Goal: Download file/media

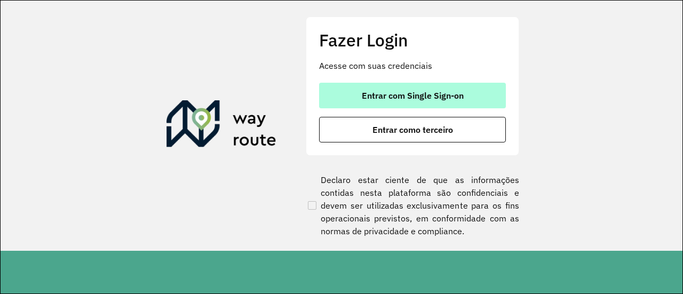
click at [383, 99] on span "Entrar com Single Sign-on" at bounding box center [413, 95] width 102 height 9
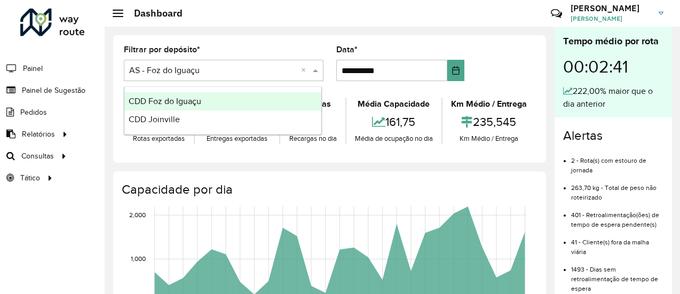
click at [210, 80] on div "Selecione um depósito × AS - Foz do Iguaçu ×" at bounding box center [224, 70] width 200 height 21
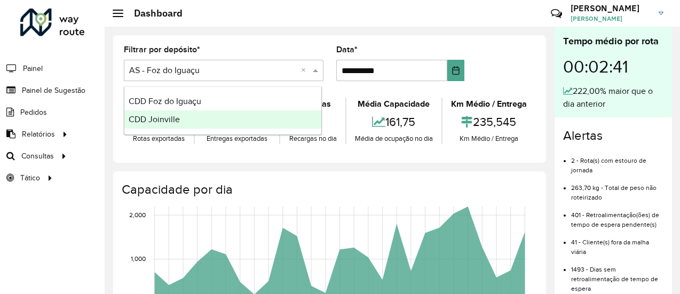
click at [188, 116] on div "CDD Joinville" at bounding box center [222, 120] width 197 height 18
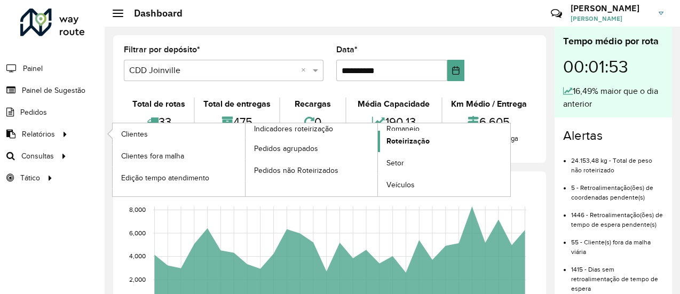
click at [445, 144] on link "Roteirização" at bounding box center [444, 141] width 132 height 21
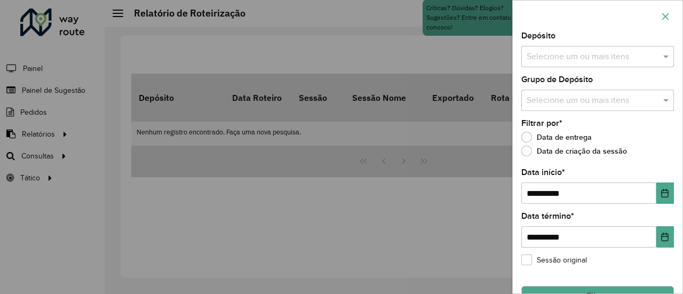
click at [670, 22] on button "button" at bounding box center [665, 16] width 17 height 17
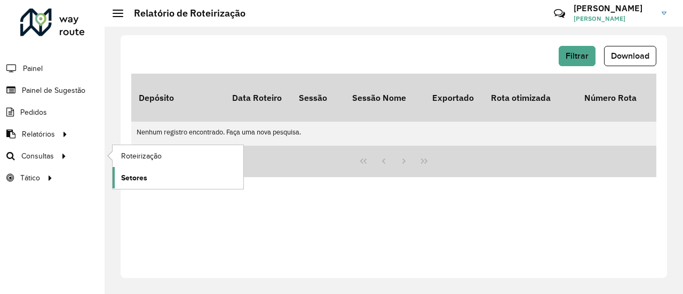
click at [148, 173] on link "Setores" at bounding box center [178, 177] width 131 height 21
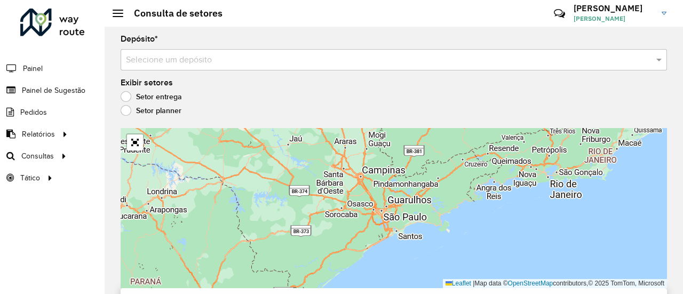
click at [447, 63] on input "text" at bounding box center [383, 60] width 515 height 13
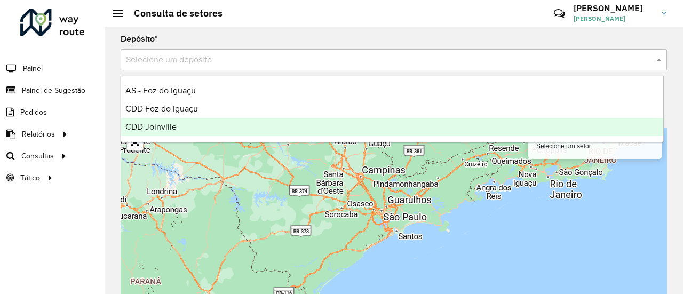
click at [222, 123] on div "CDD Joinville" at bounding box center [392, 127] width 543 height 18
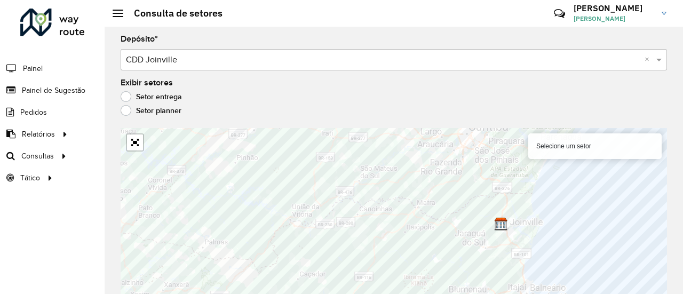
scroll to position [10, 0]
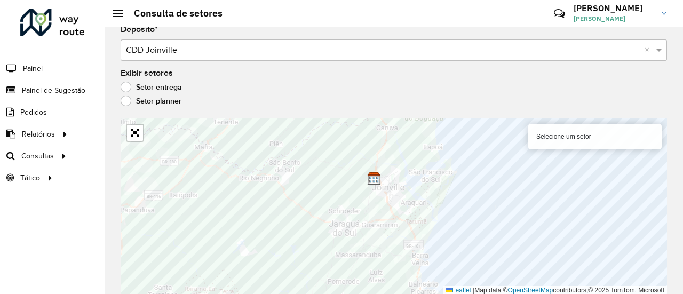
click at [554, 136] on div "Selecione um setor" at bounding box center [595, 137] width 133 height 26
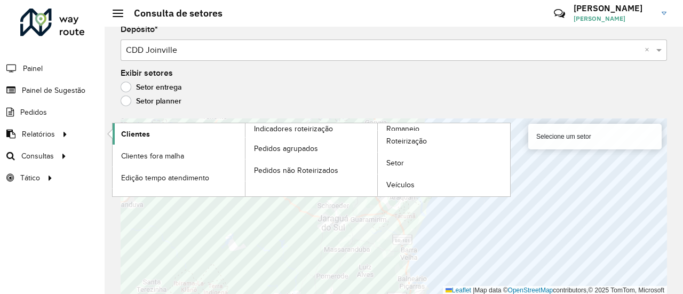
click at [130, 135] on span "Clientes" at bounding box center [135, 134] width 29 height 11
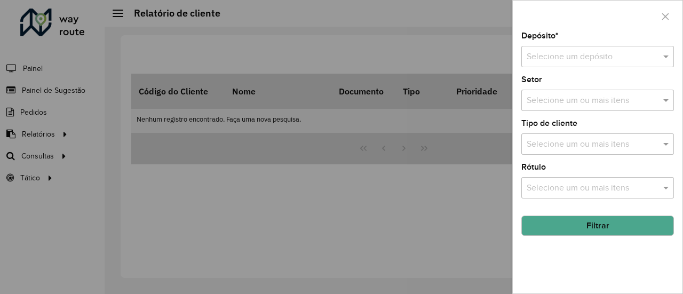
click at [610, 64] on div "Selecione um depósito" at bounding box center [598, 56] width 153 height 21
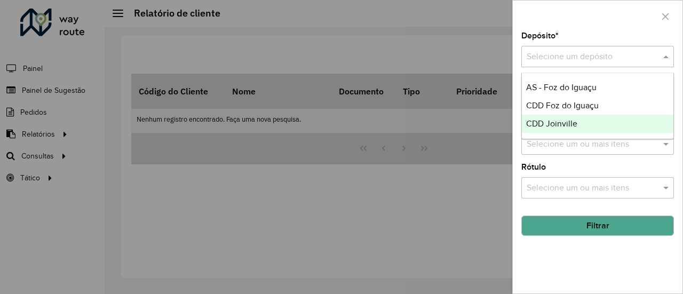
click at [579, 124] on div "CDD Joinville" at bounding box center [598, 124] width 152 height 18
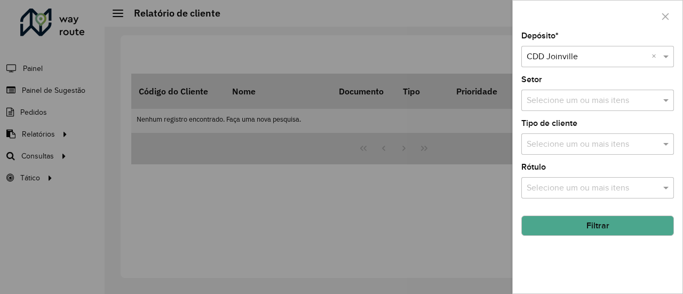
click at [602, 35] on div "Depósito * Selecione um depósito × CDD Joinville ×" at bounding box center [598, 49] width 153 height 35
click at [623, 224] on button "Filtrar" at bounding box center [598, 226] width 153 height 20
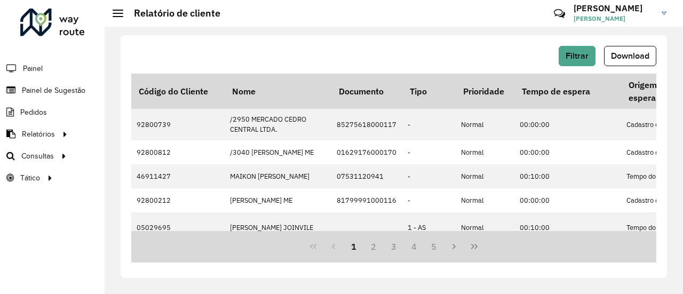
drag, startPoint x: 630, startPoint y: 56, endPoint x: 639, endPoint y: 59, distance: 9.3
click at [630, 56] on span "Download" at bounding box center [630, 55] width 38 height 9
